Goal: Task Accomplishment & Management: Manage account settings

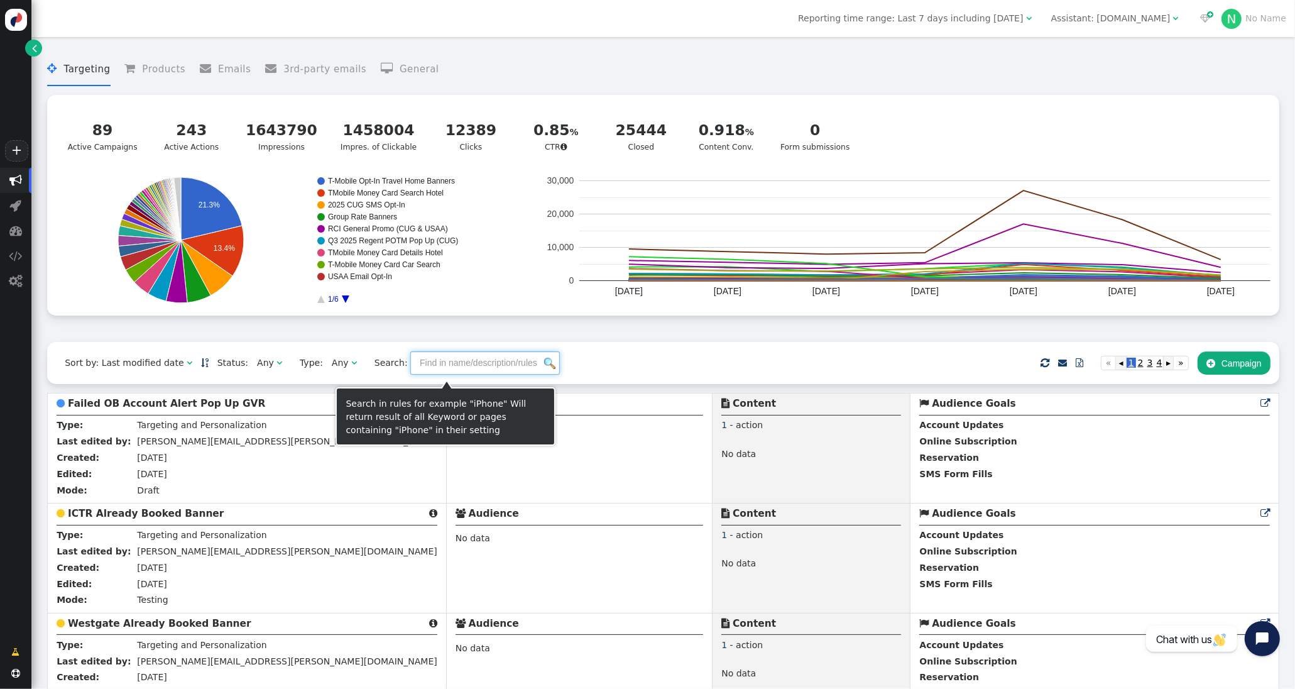
click at [433, 371] on input "text" at bounding box center [485, 362] width 150 height 23
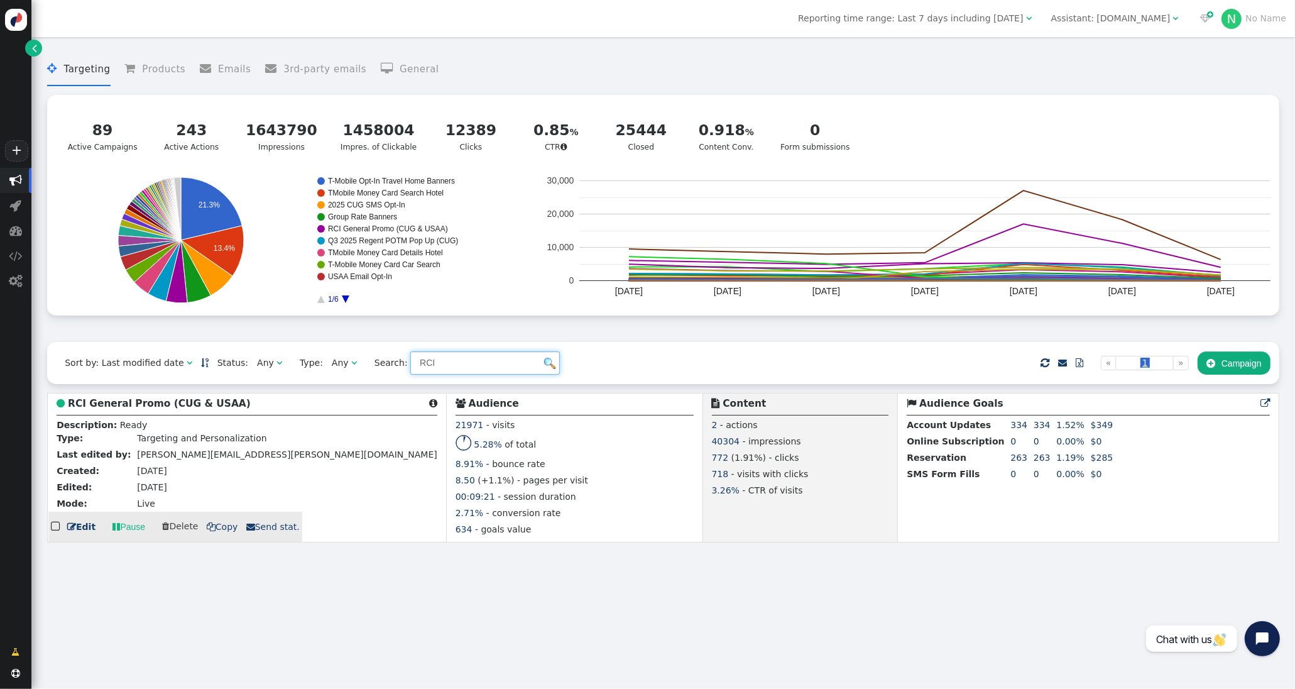
type input "RCI"
click at [167, 402] on b "RCI General Promo (CUG & USAA)" at bounding box center [159, 403] width 183 height 11
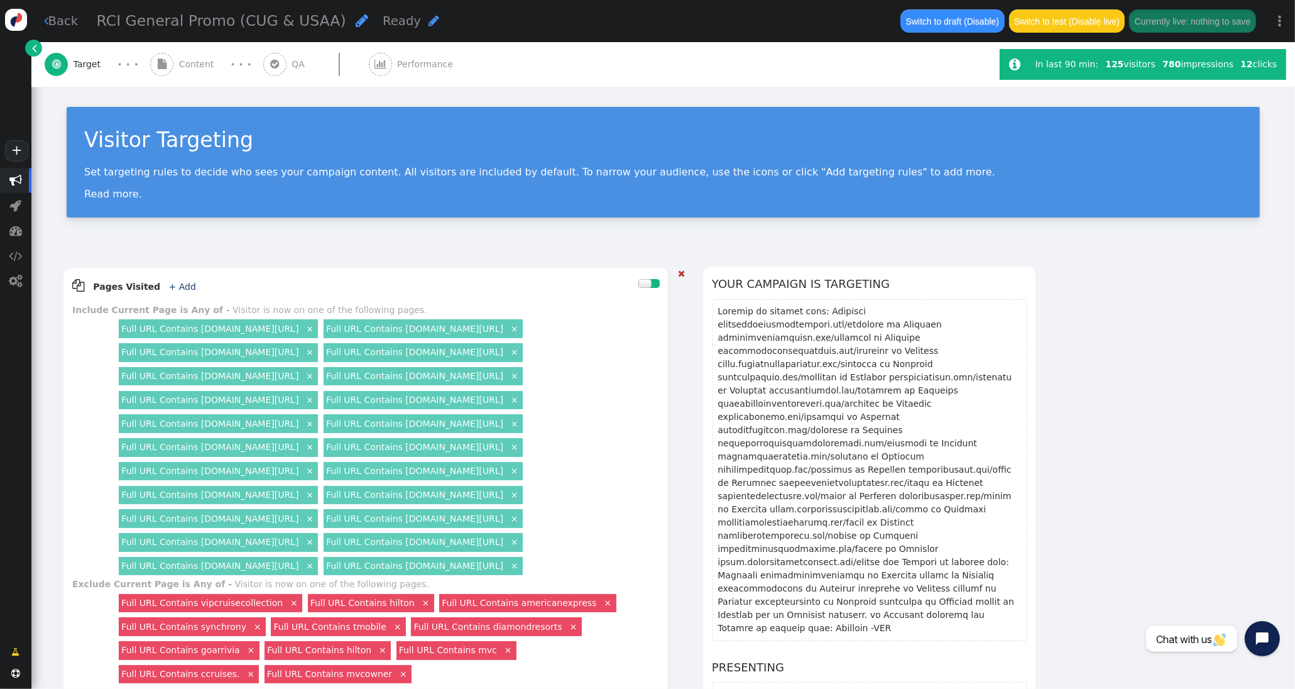
click at [312, 376] on link "×" at bounding box center [309, 374] width 11 height 11
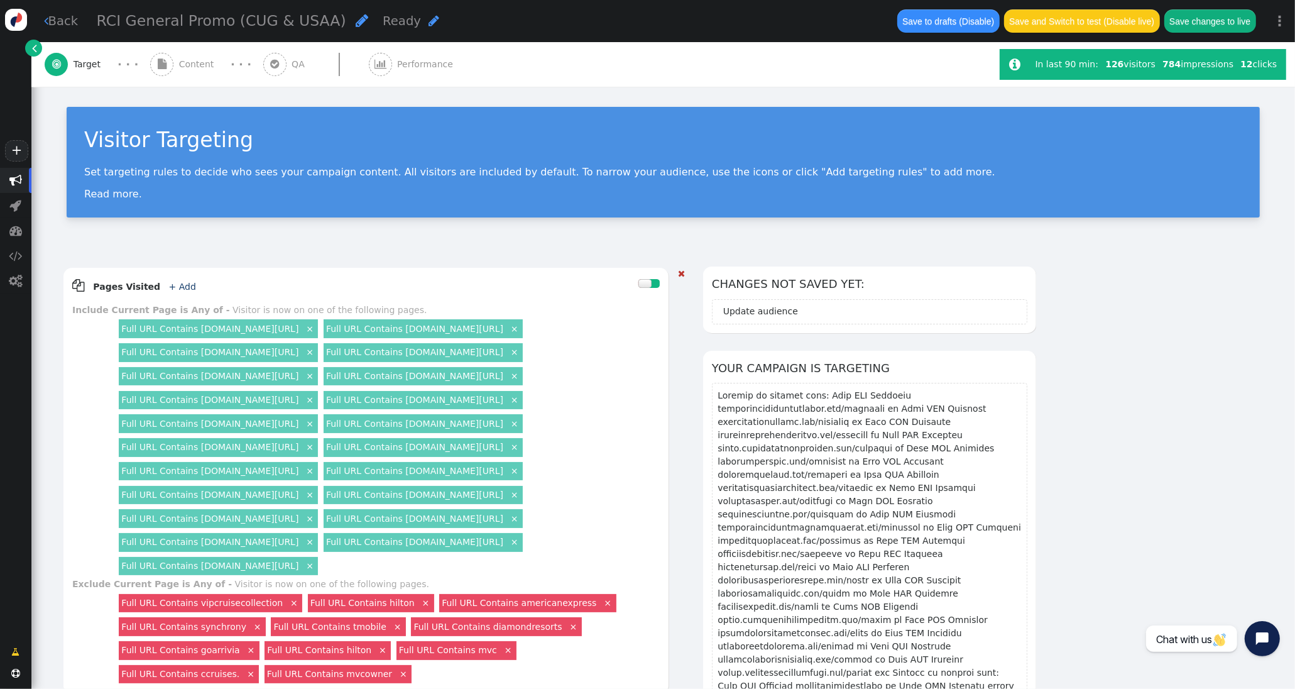
click at [304, 470] on link "×" at bounding box center [309, 469] width 11 height 11
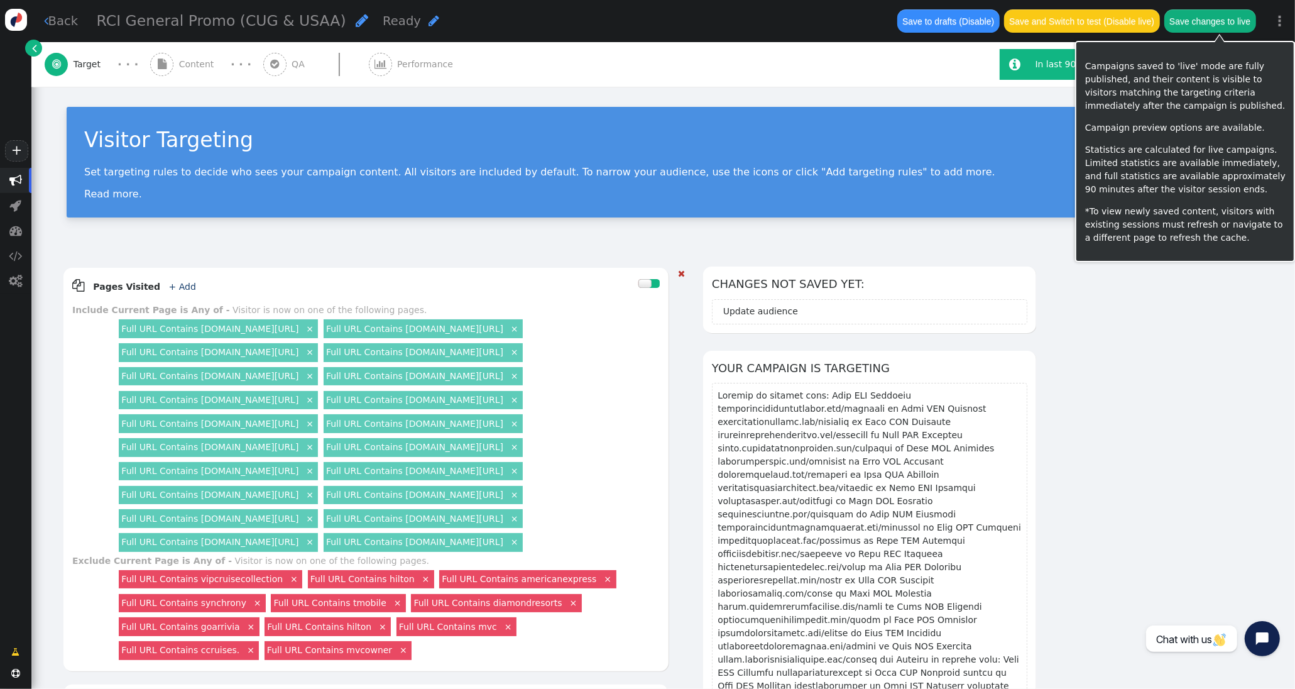
click at [1197, 30] on button "Save changes to live" at bounding box center [1210, 20] width 92 height 23
